Goal: Check status: Check status

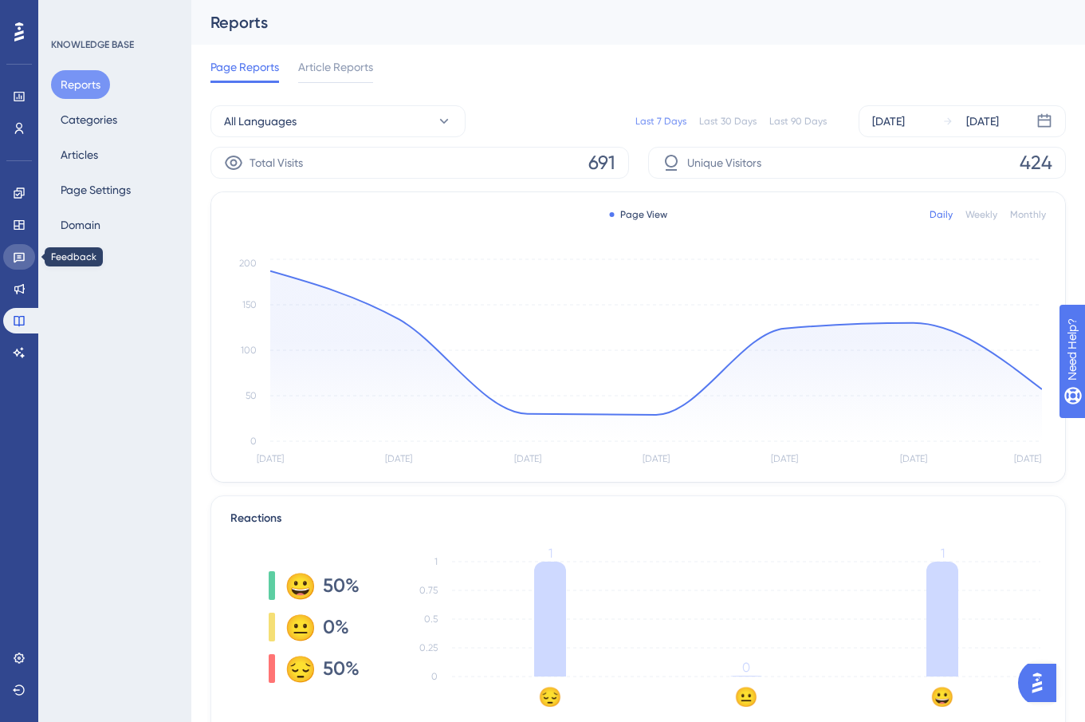
click at [18, 246] on link at bounding box center [19, 257] width 32 height 26
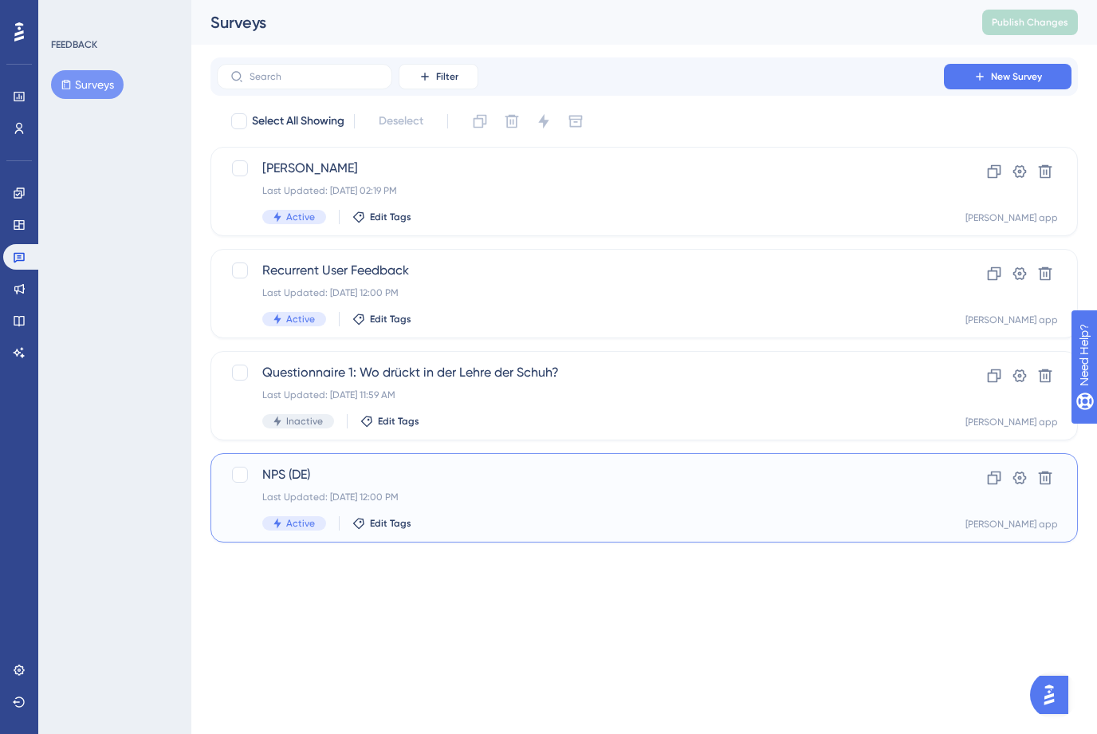
click at [515, 495] on div "Last Updated: [DATE] 12:00 PM" at bounding box center [580, 496] width 636 height 13
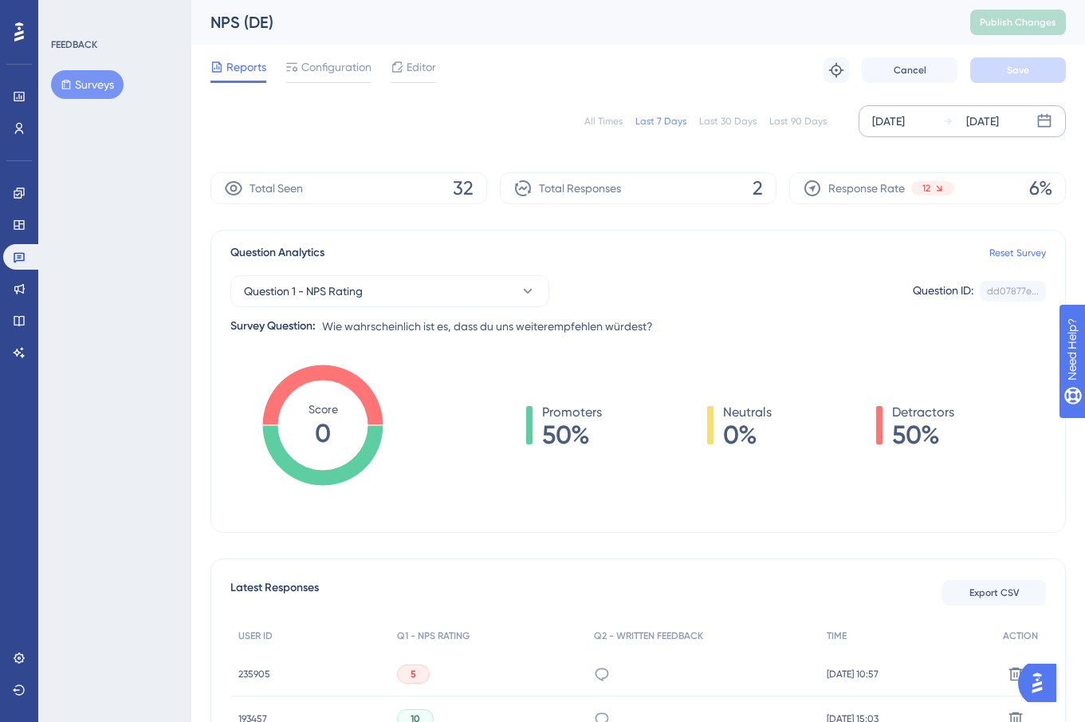
click at [893, 127] on div "[DATE]" at bounding box center [888, 121] width 33 height 19
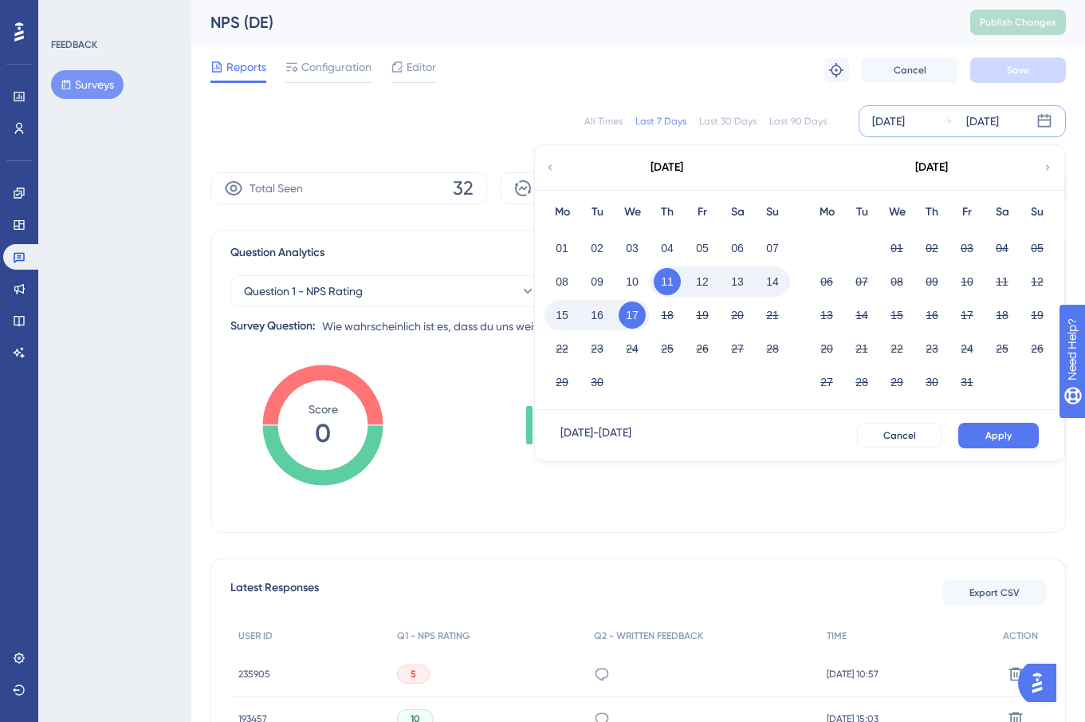
click at [550, 169] on icon at bounding box center [551, 167] width 4 height 6
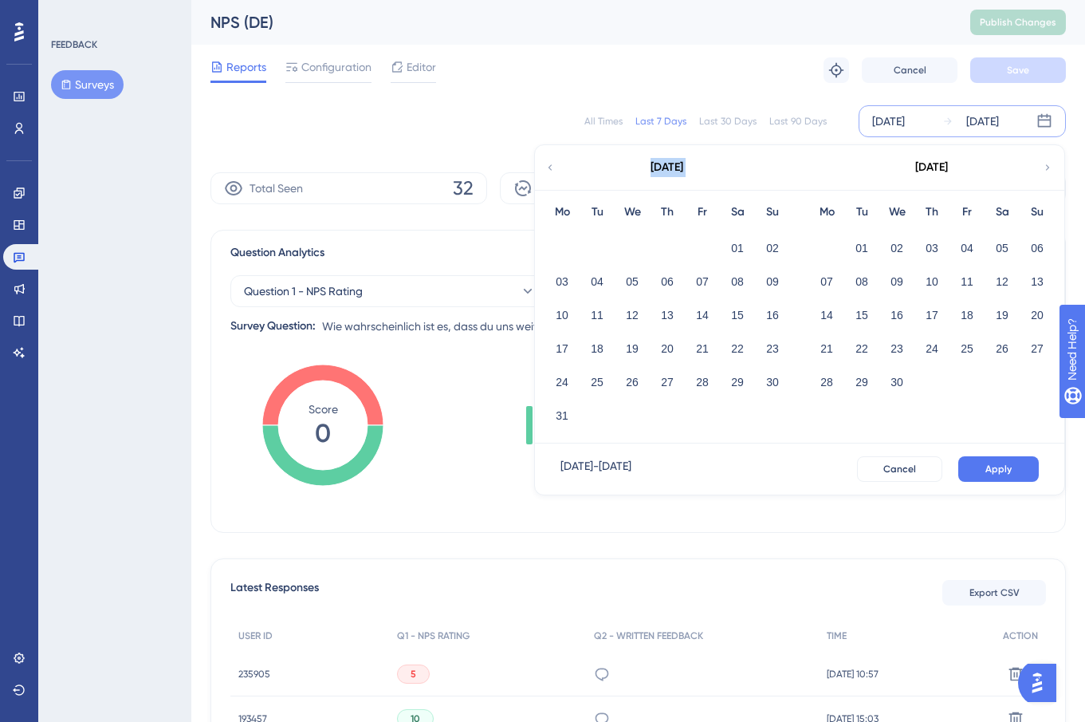
click at [550, 169] on icon at bounding box center [551, 167] width 4 height 6
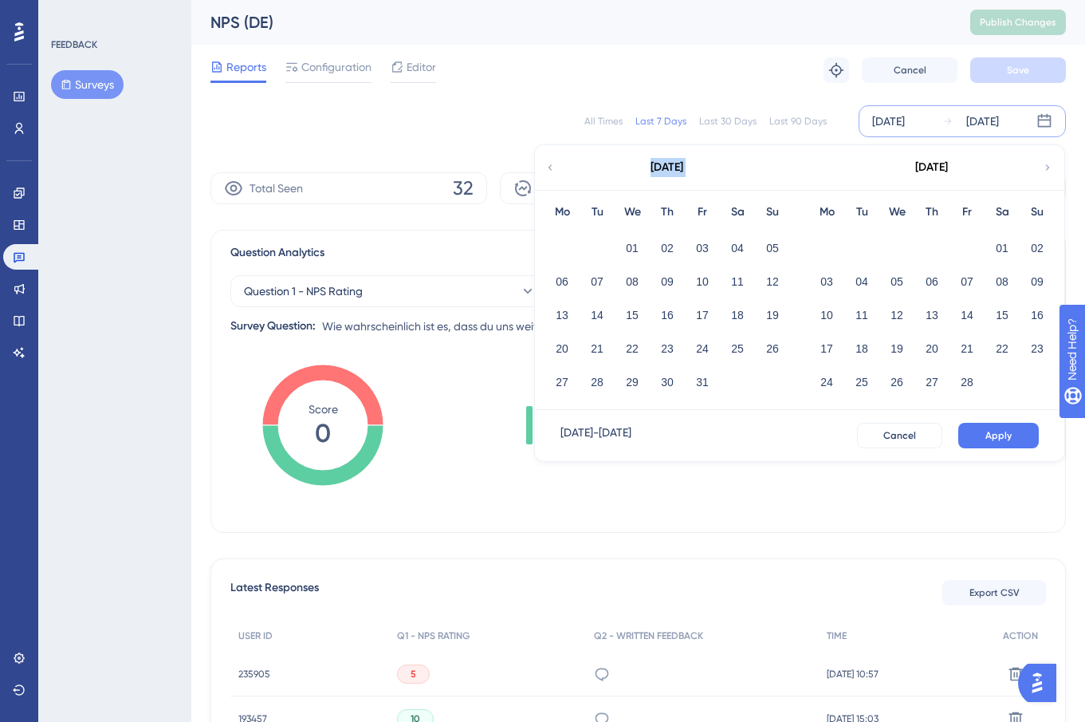
click at [550, 169] on icon at bounding box center [551, 167] width 4 height 6
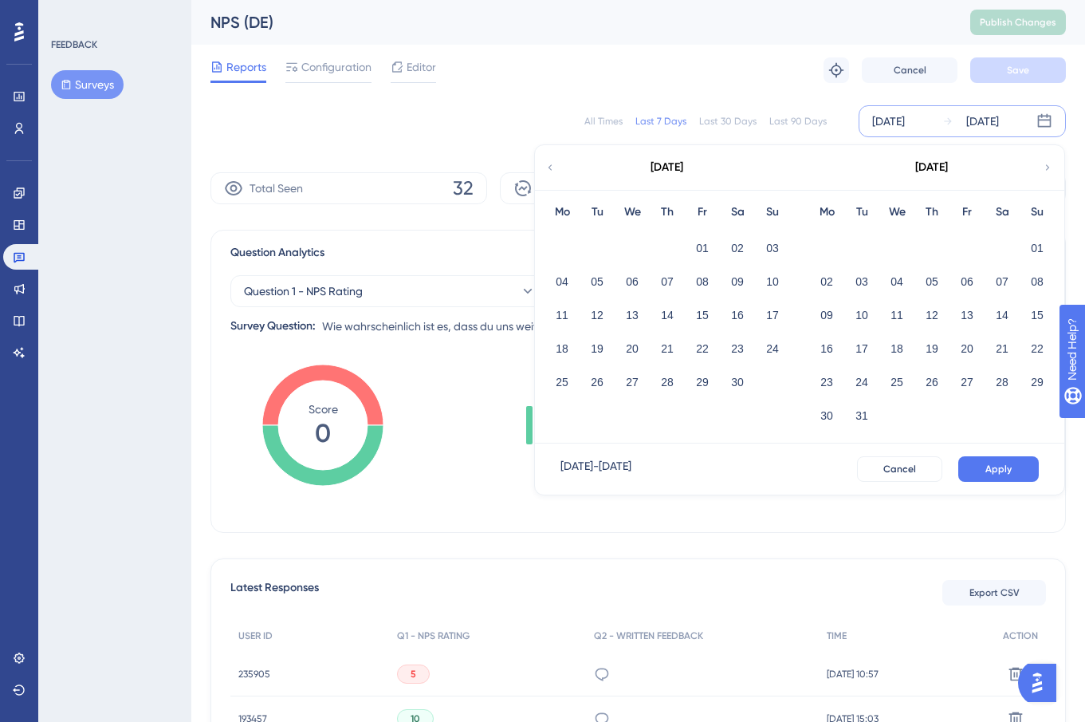
click at [1053, 165] on div "[DATE]" at bounding box center [931, 167] width 263 height 45
click at [1049, 170] on icon at bounding box center [1047, 167] width 11 height 14
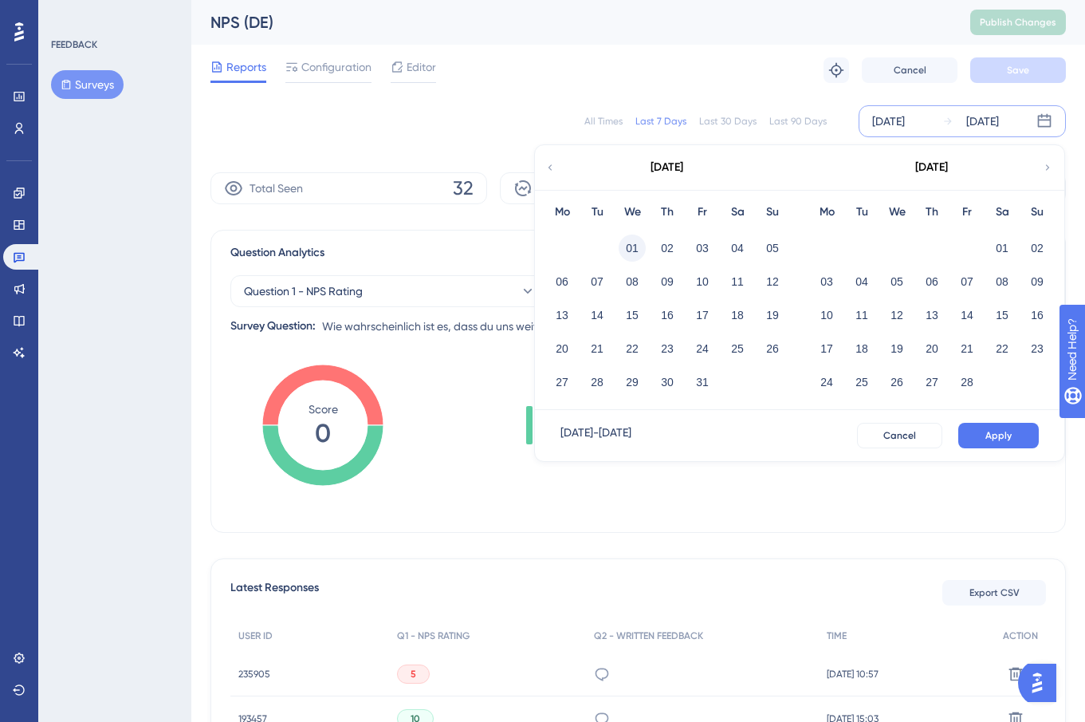
click at [629, 246] on button "01" at bounding box center [632, 247] width 27 height 27
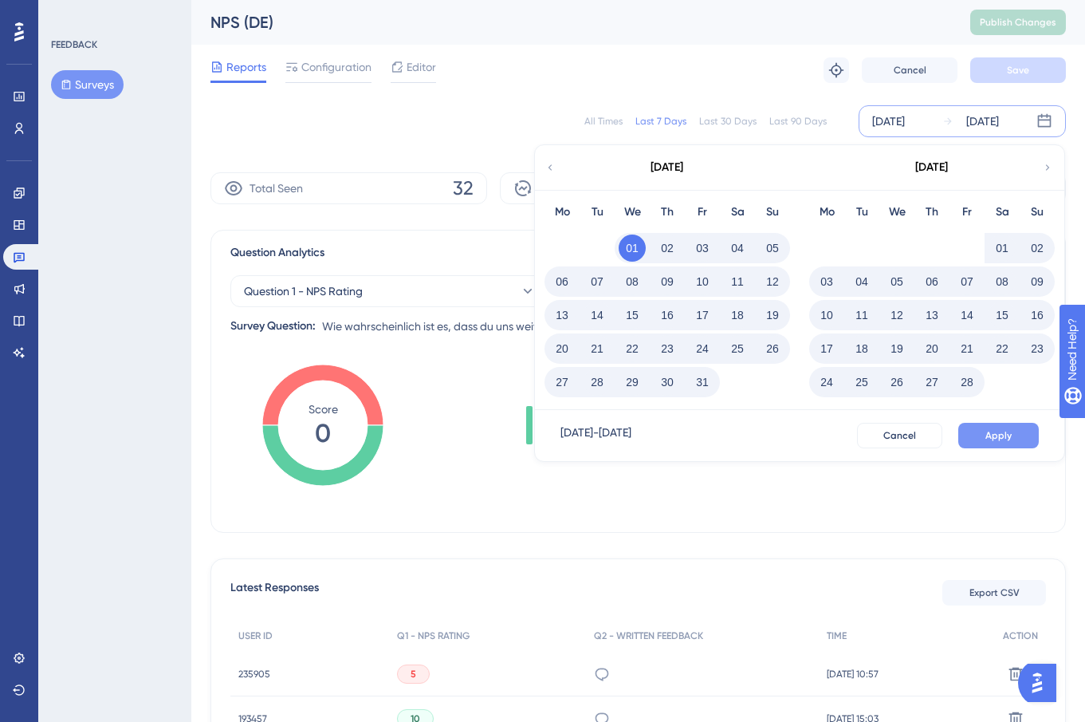
click at [984, 432] on button "Apply" at bounding box center [999, 436] width 81 height 26
